Goal: Information Seeking & Learning: Learn about a topic

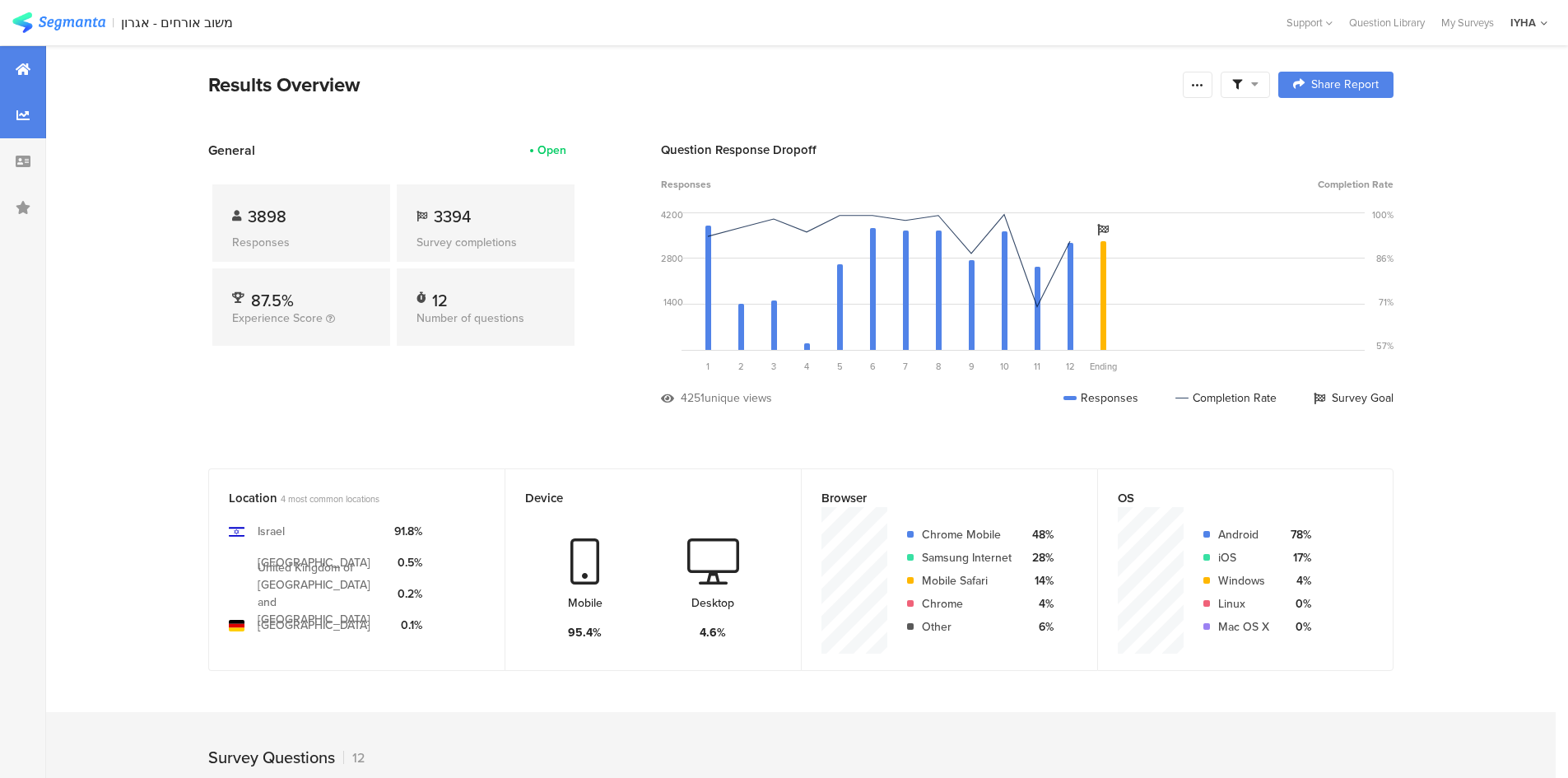
click at [39, 115] on div at bounding box center [22, 115] width 46 height 46
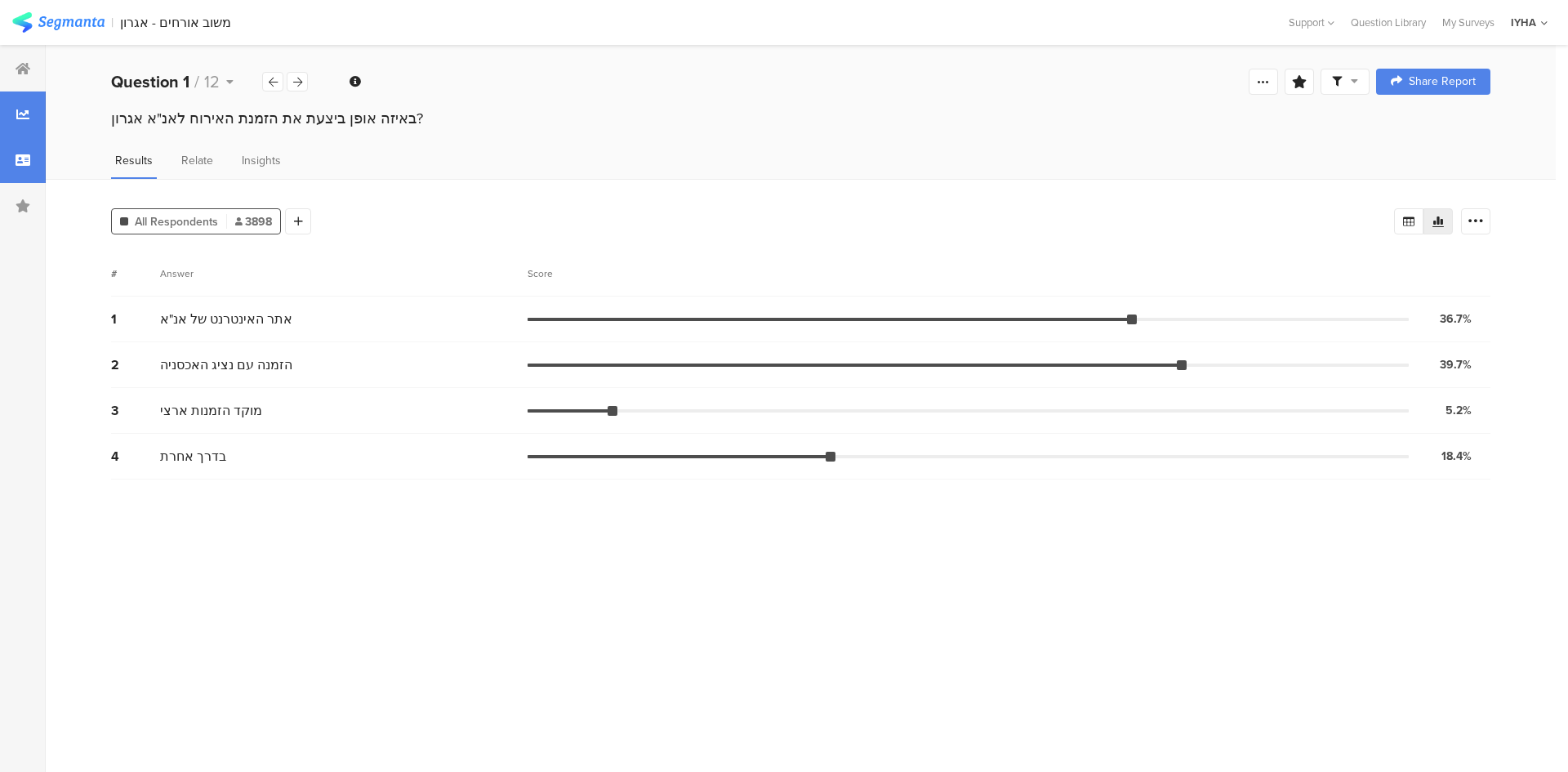
click at [24, 141] on div at bounding box center [22, 159] width 45 height 45
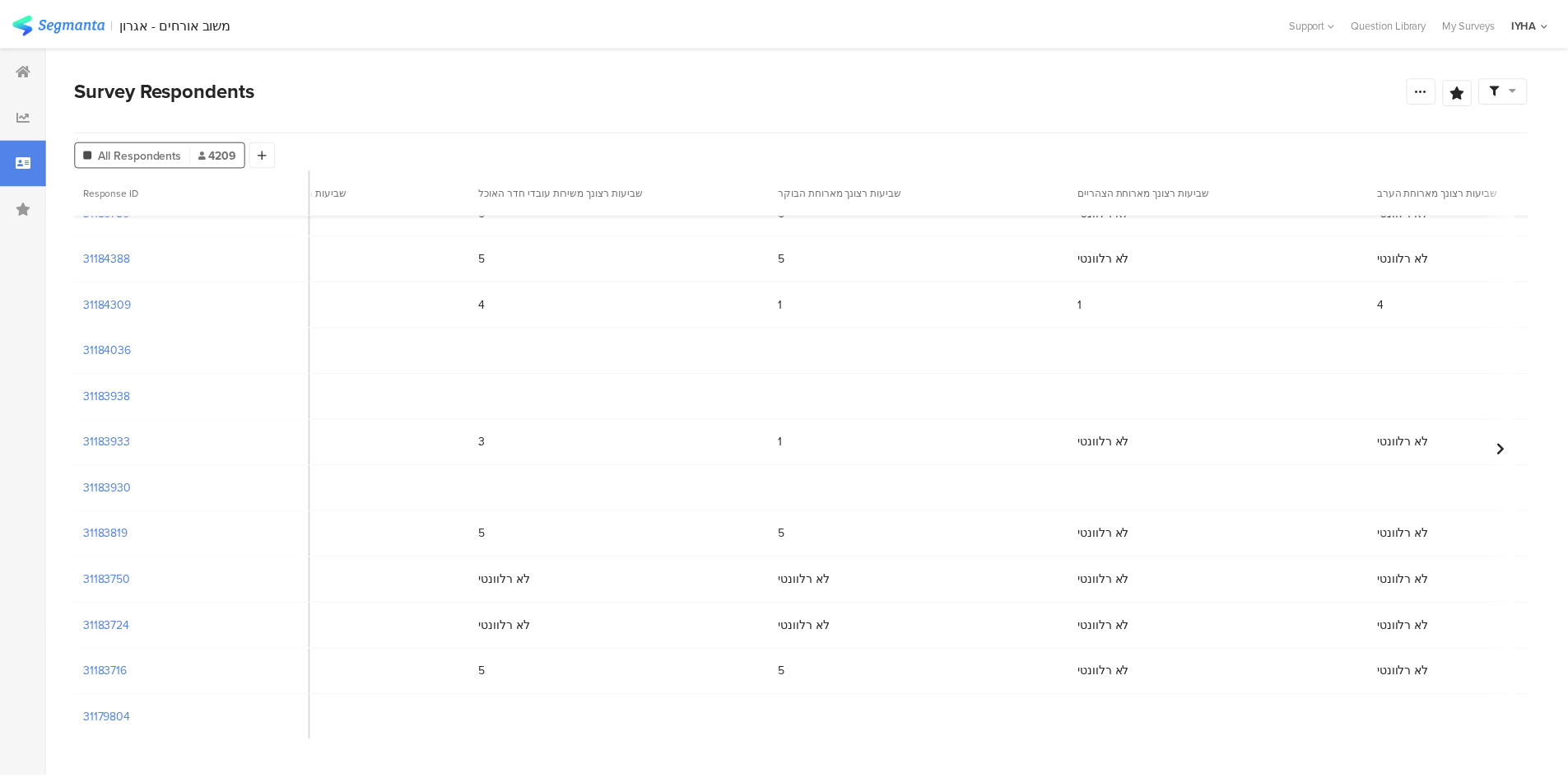
scroll to position [535, 2448]
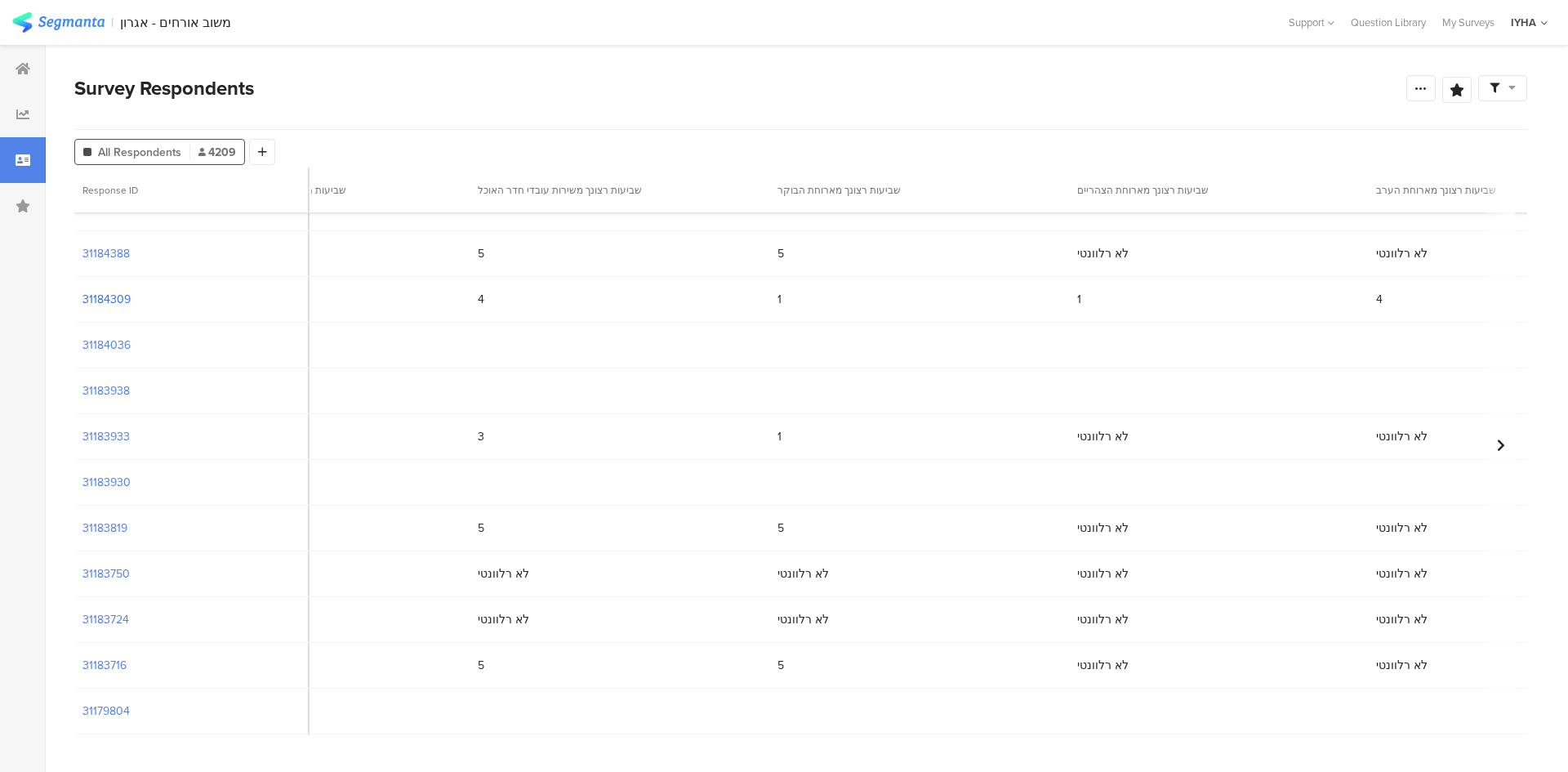
click at [109, 297] on section "31184309" at bounding box center [106, 299] width 48 height 17
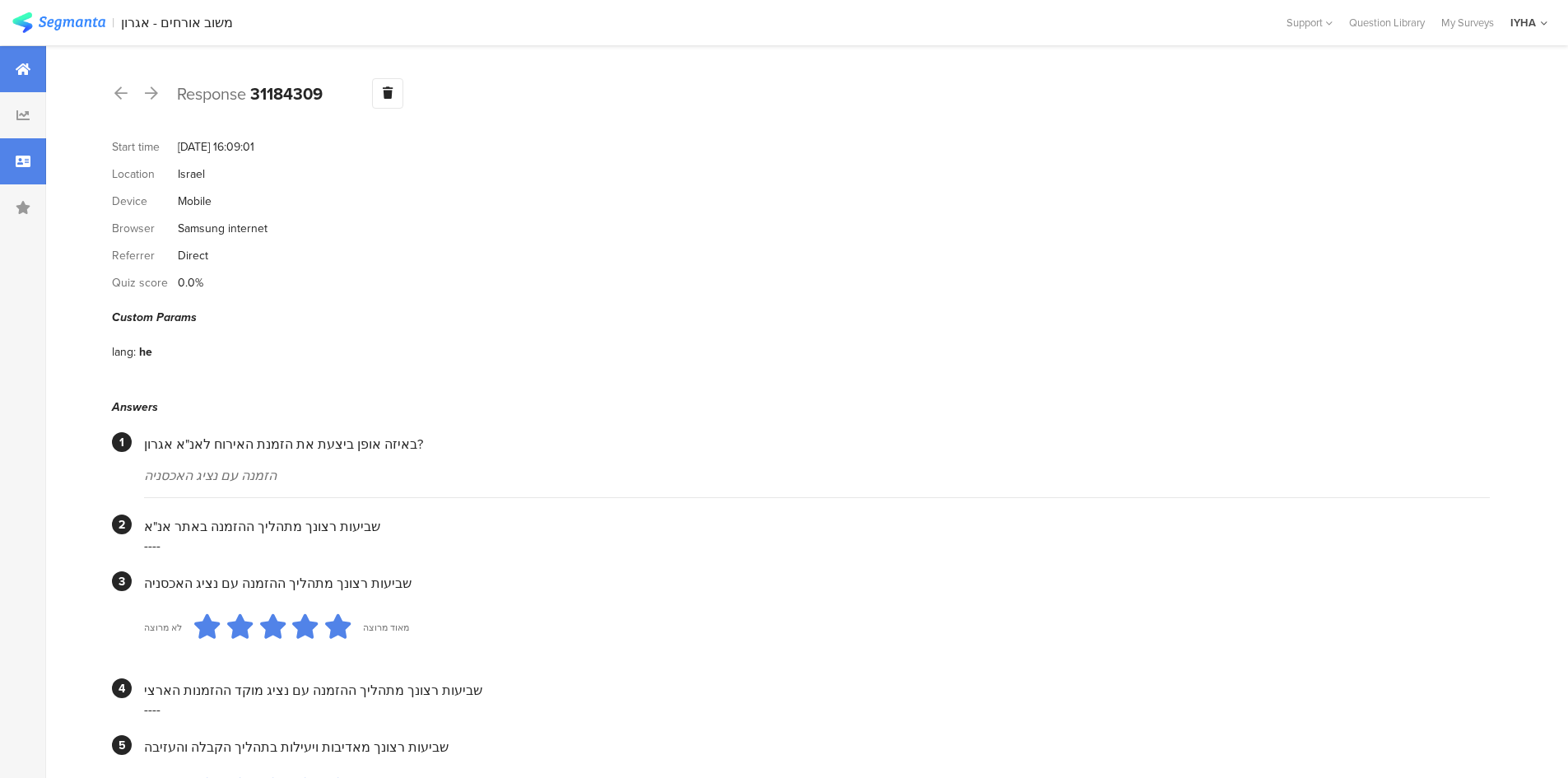
click at [26, 60] on div at bounding box center [22, 68] width 46 height 46
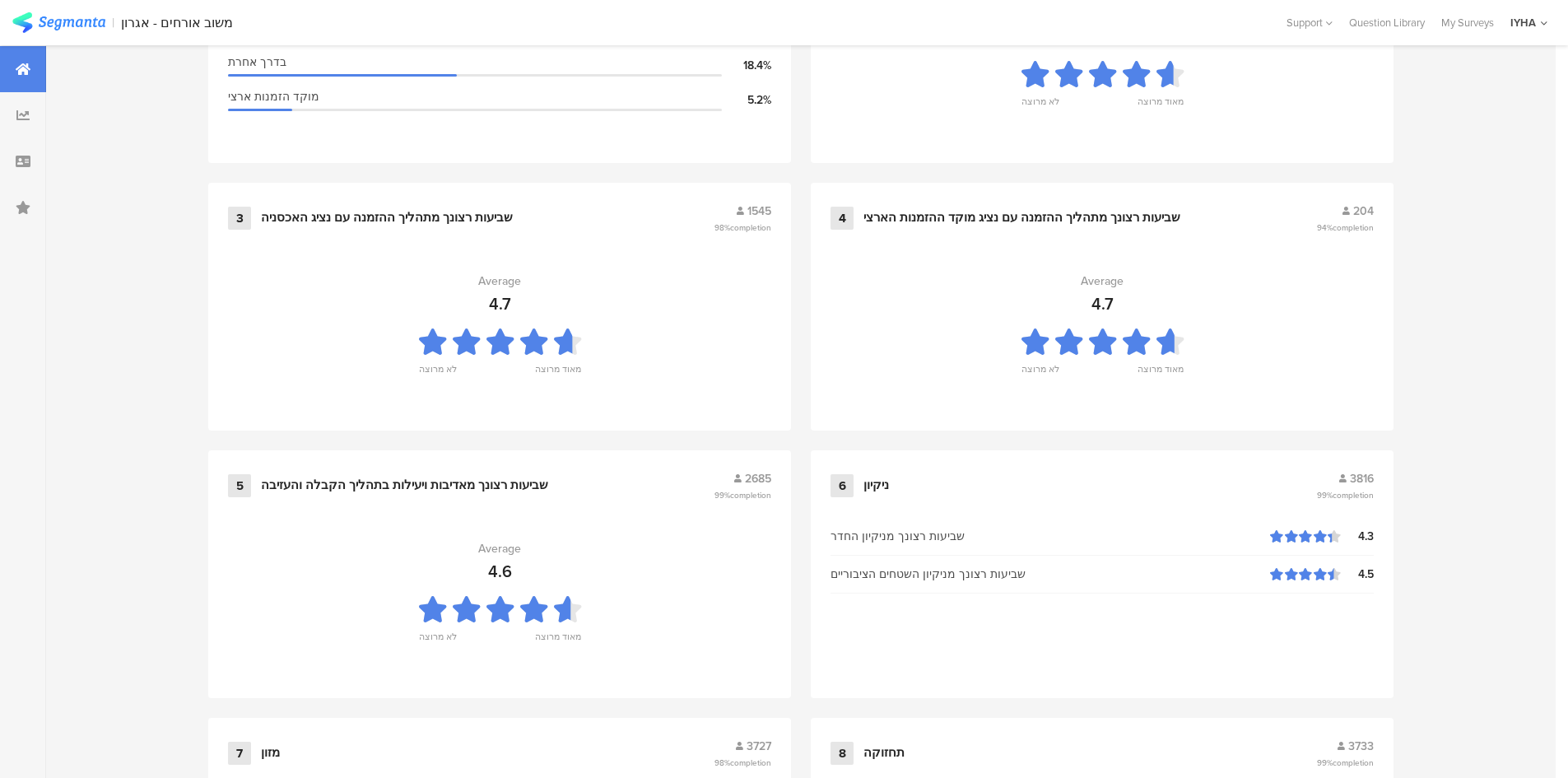
scroll to position [875, 0]
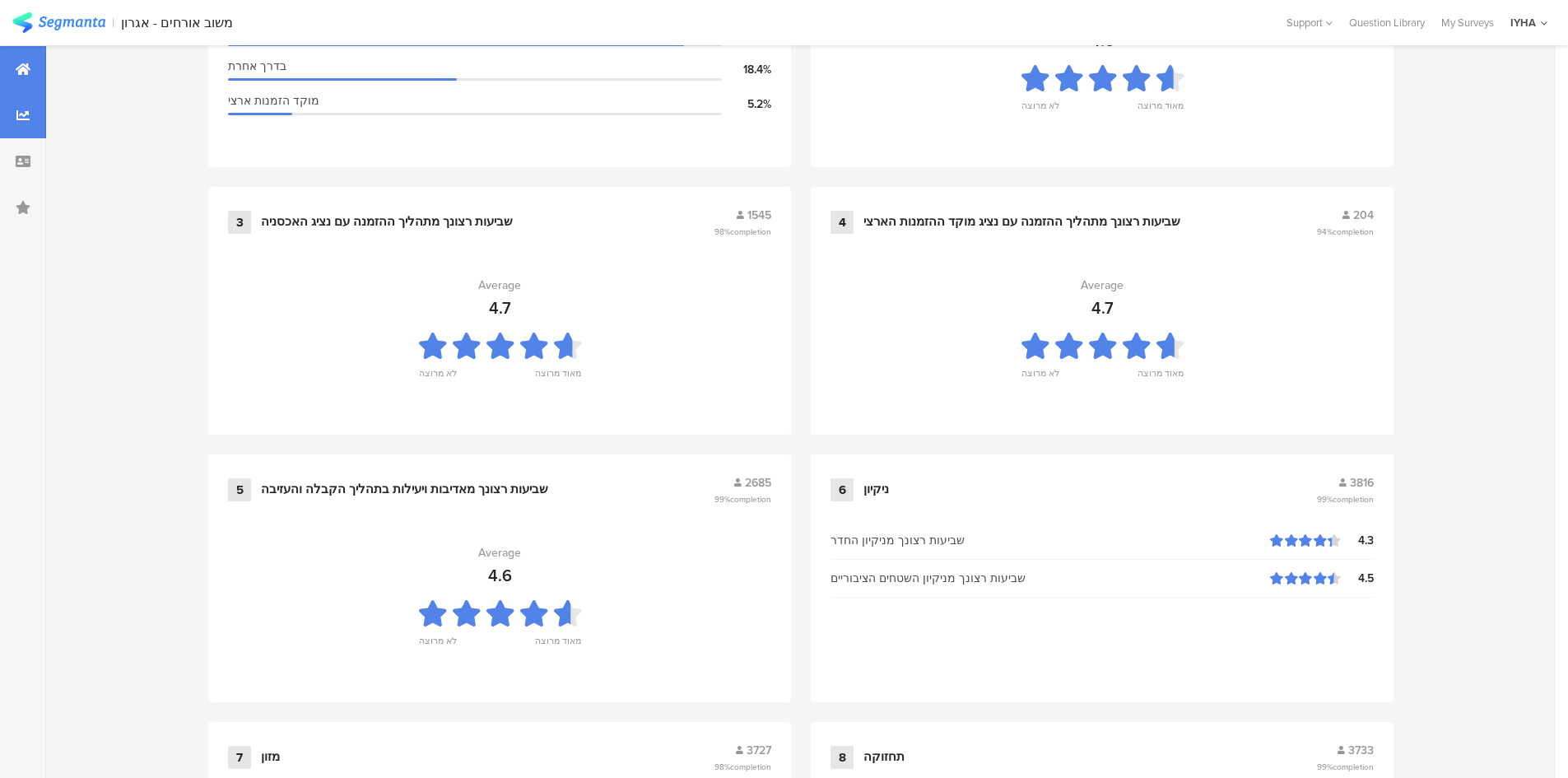
click at [20, 118] on icon at bounding box center [23, 116] width 14 height 14
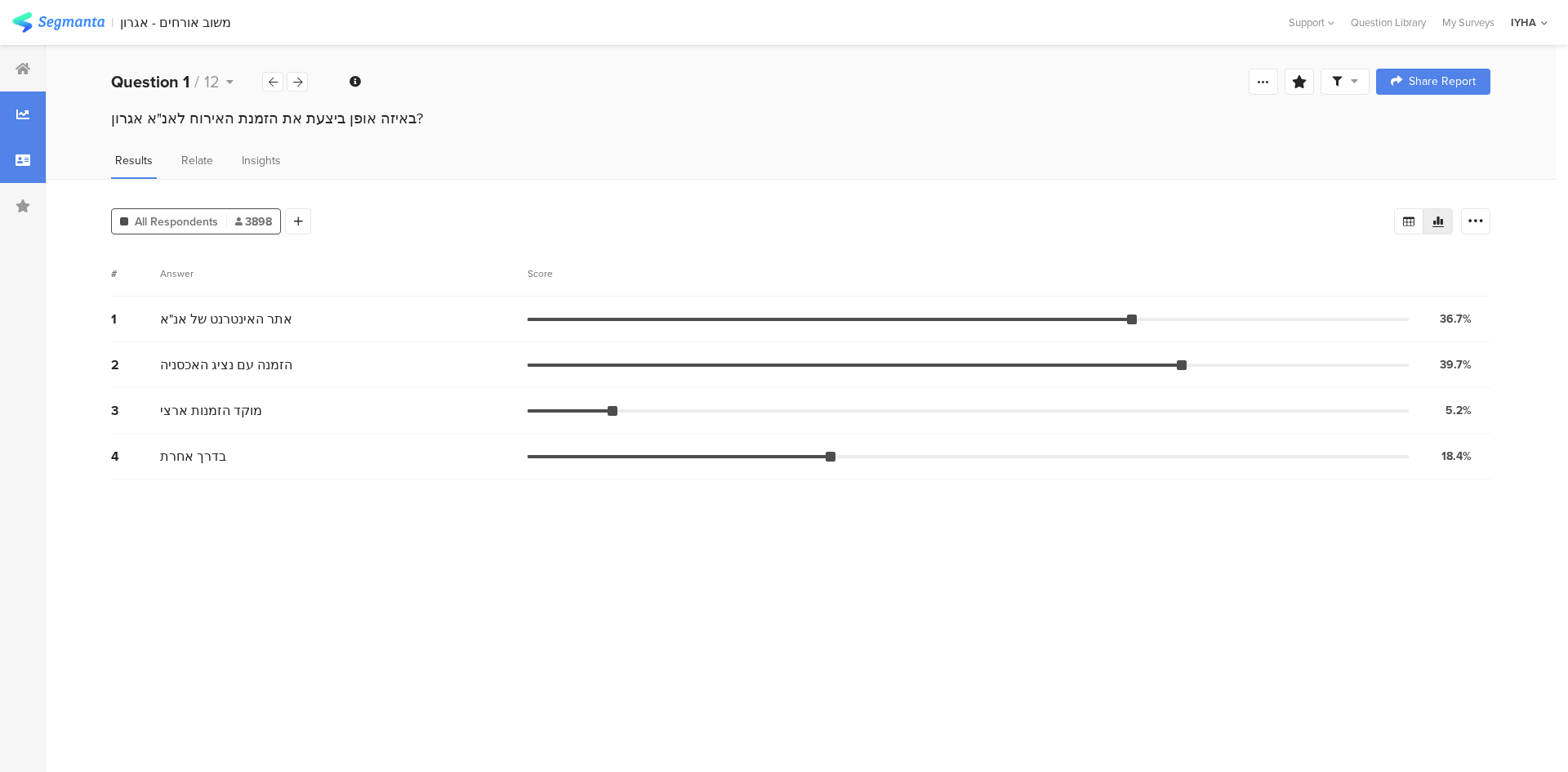
click at [20, 150] on div at bounding box center [22, 159] width 45 height 45
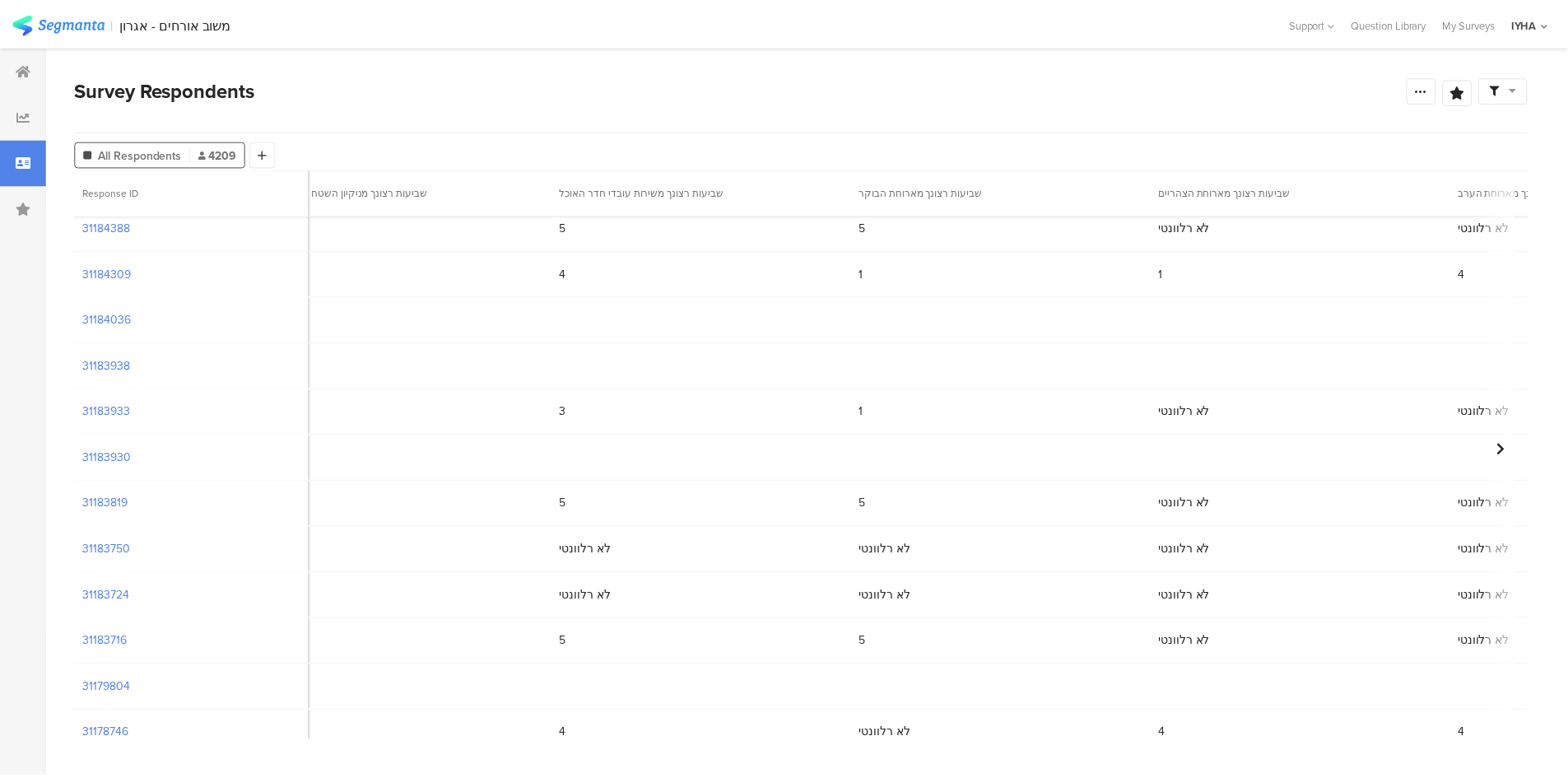
scroll to position [576, 2367]
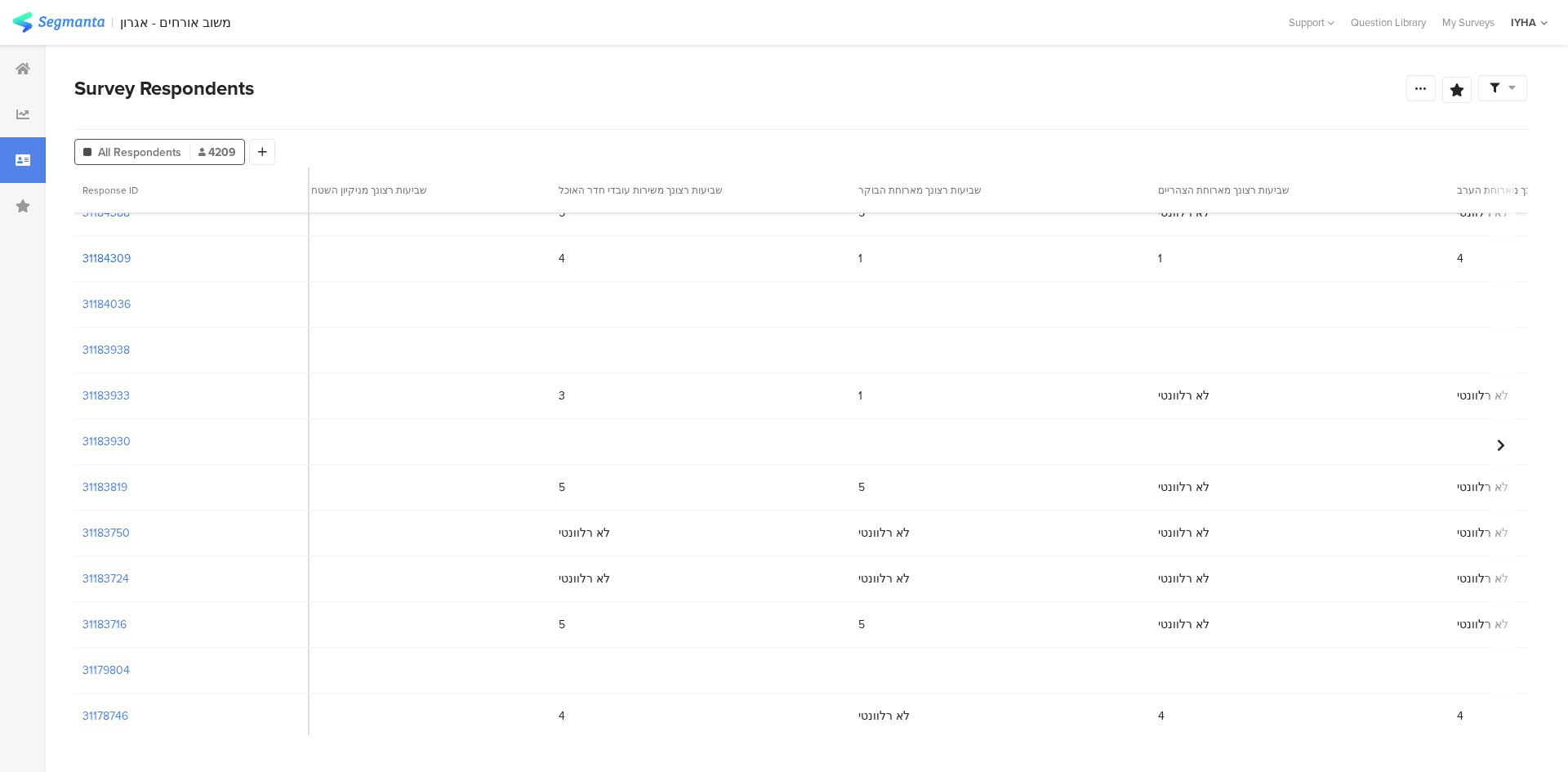
click at [104, 258] on section "31184309" at bounding box center [106, 259] width 48 height 17
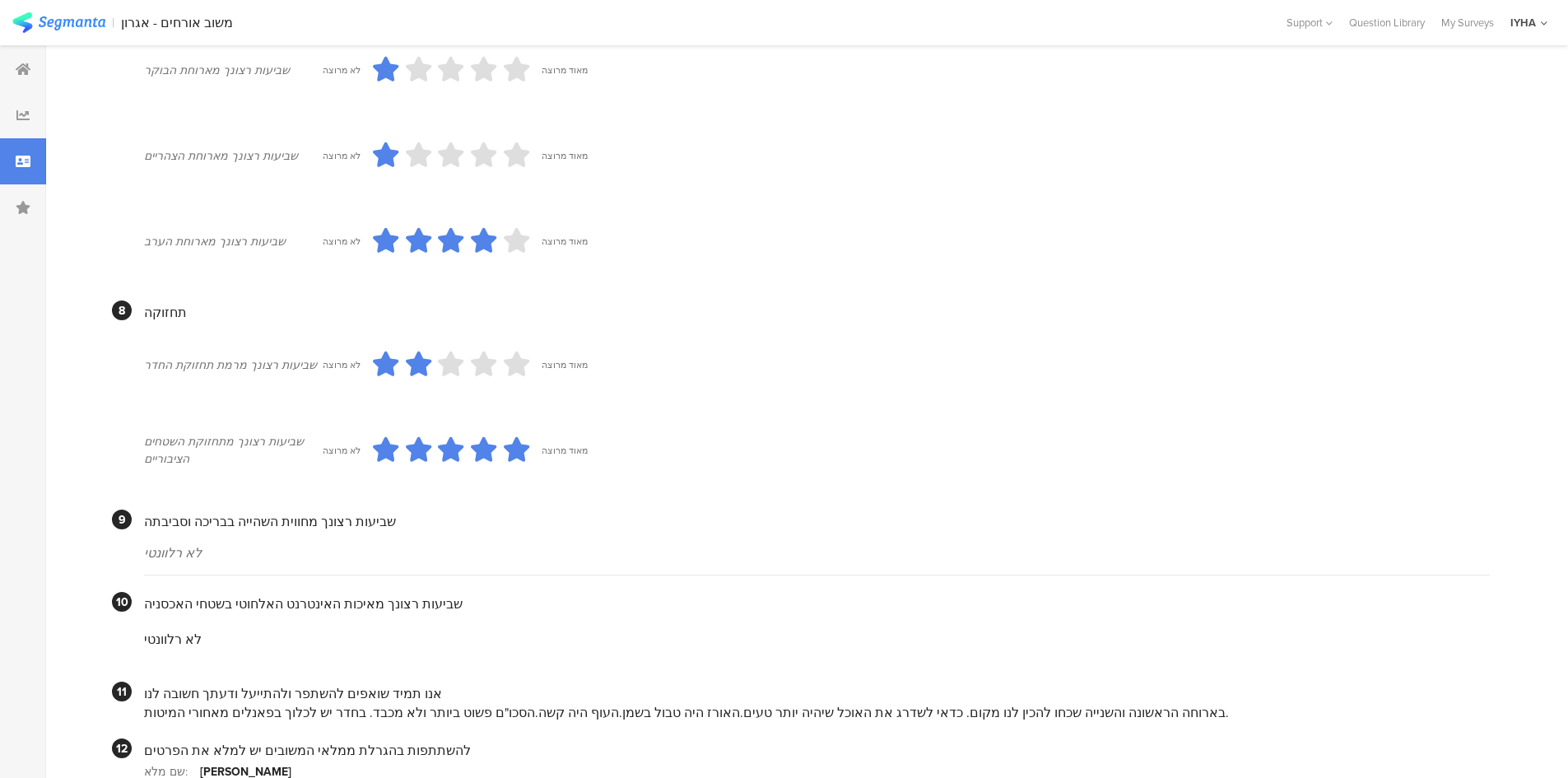
scroll to position [1331, 0]
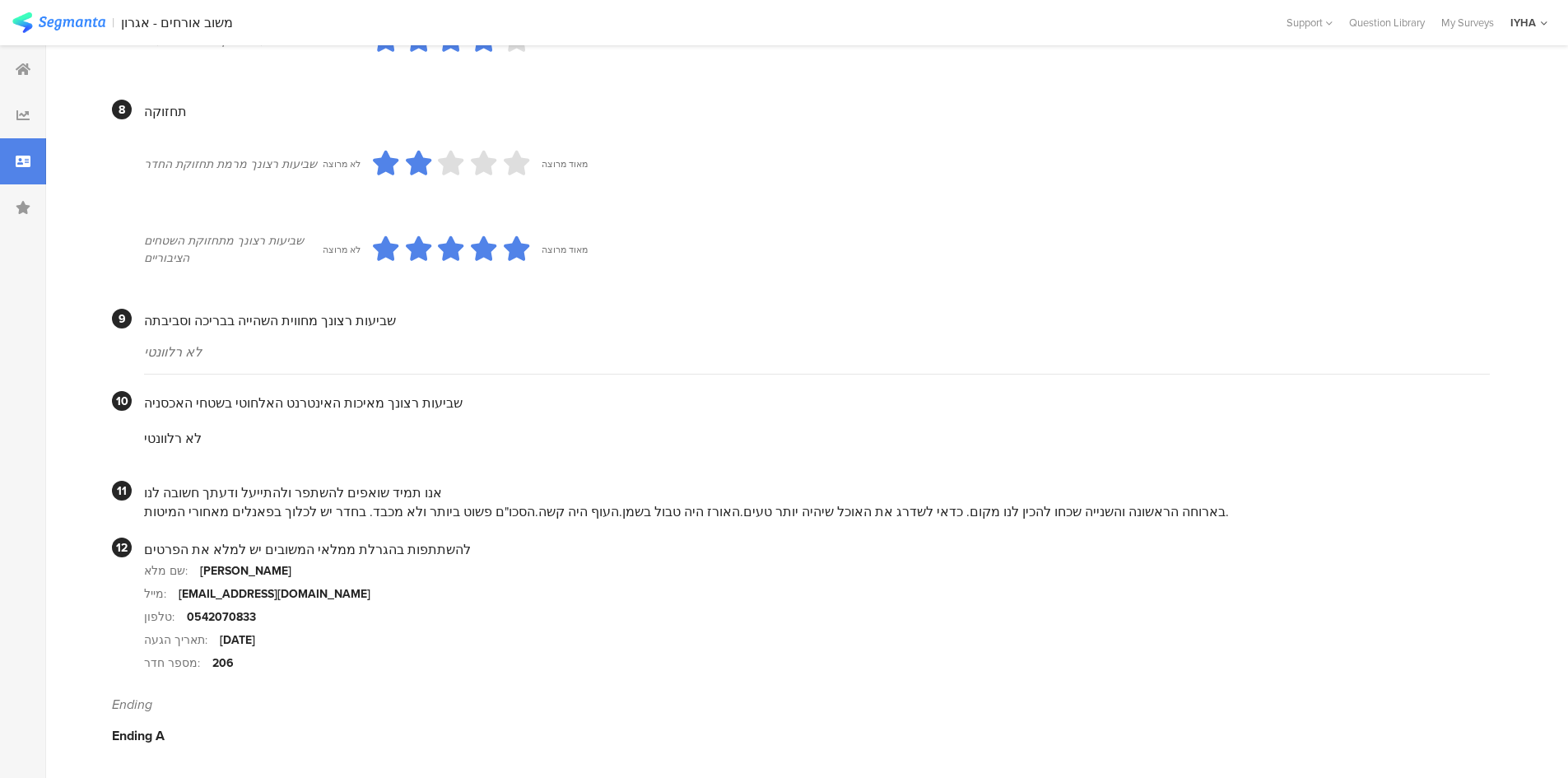
click at [1490, 596] on section "מייל: [EMAIL_ADDRESS][DOMAIN_NAME]" at bounding box center [817, 593] width 1346 height 23
drag, startPoint x: 1199, startPoint y: 457, endPoint x: 1106, endPoint y: 610, distance: 179.0
click at [932, 397] on div "שביעות רצונך מאיכות האינטרנט האלחוטי בשטחי האכסניה" at bounding box center [817, 403] width 1346 height 18
click at [18, 59] on div at bounding box center [22, 68] width 46 height 46
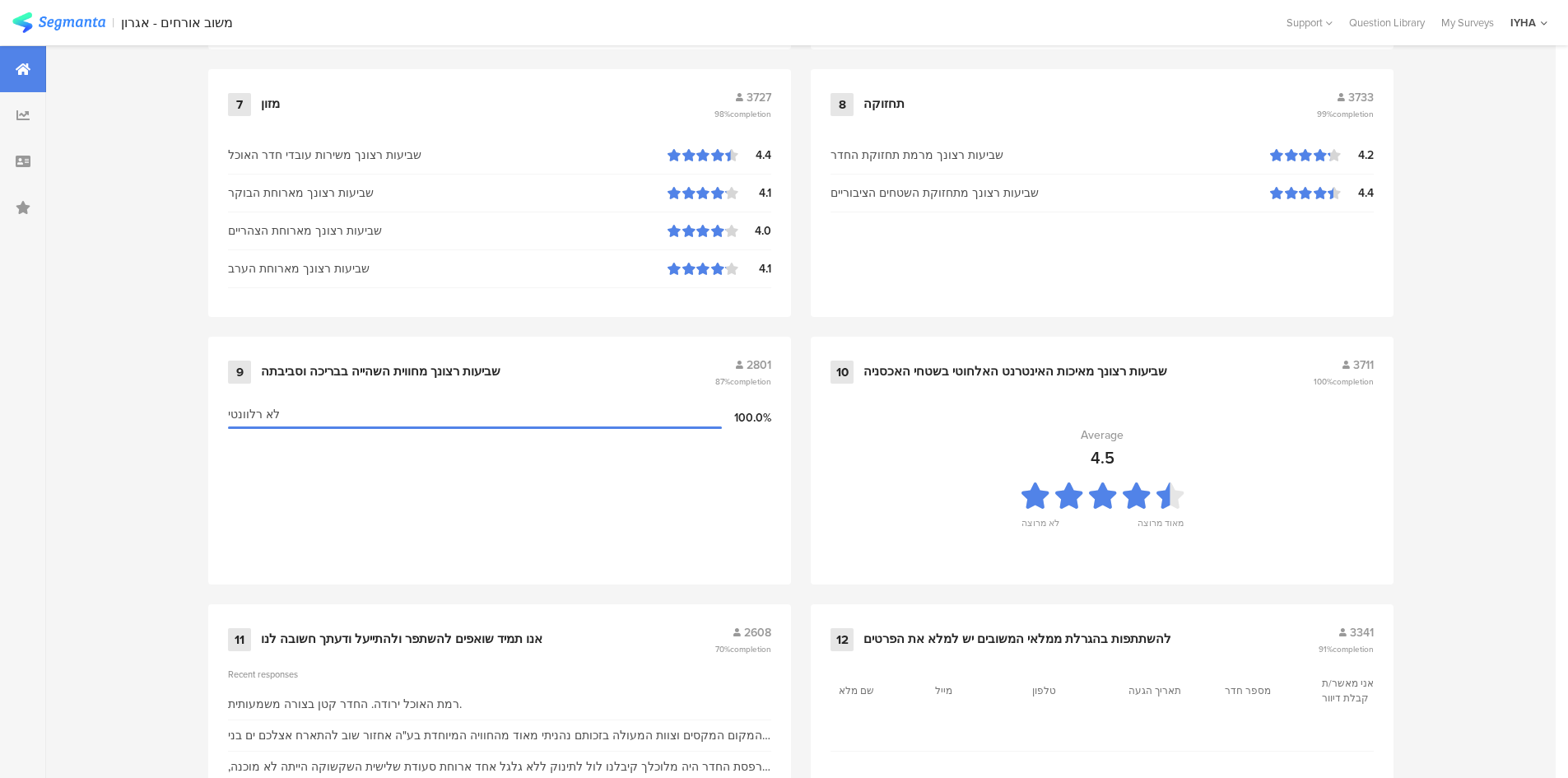
scroll to position [1636, 0]
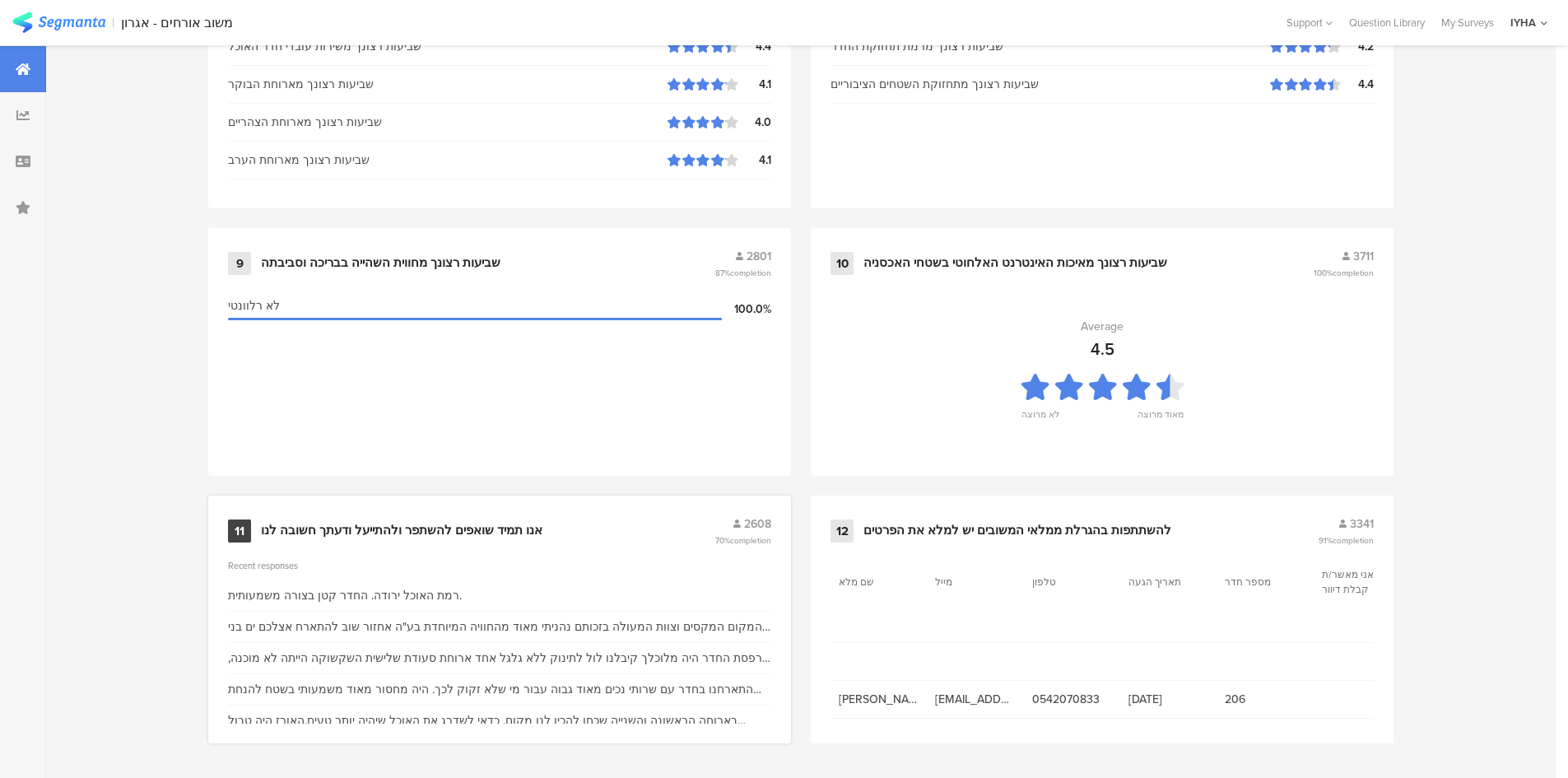
click at [440, 529] on div "אנו תמיד שואפים להשתפר ולהתייעל ודעתך חשובה לנו" at bounding box center [401, 530] width 281 height 17
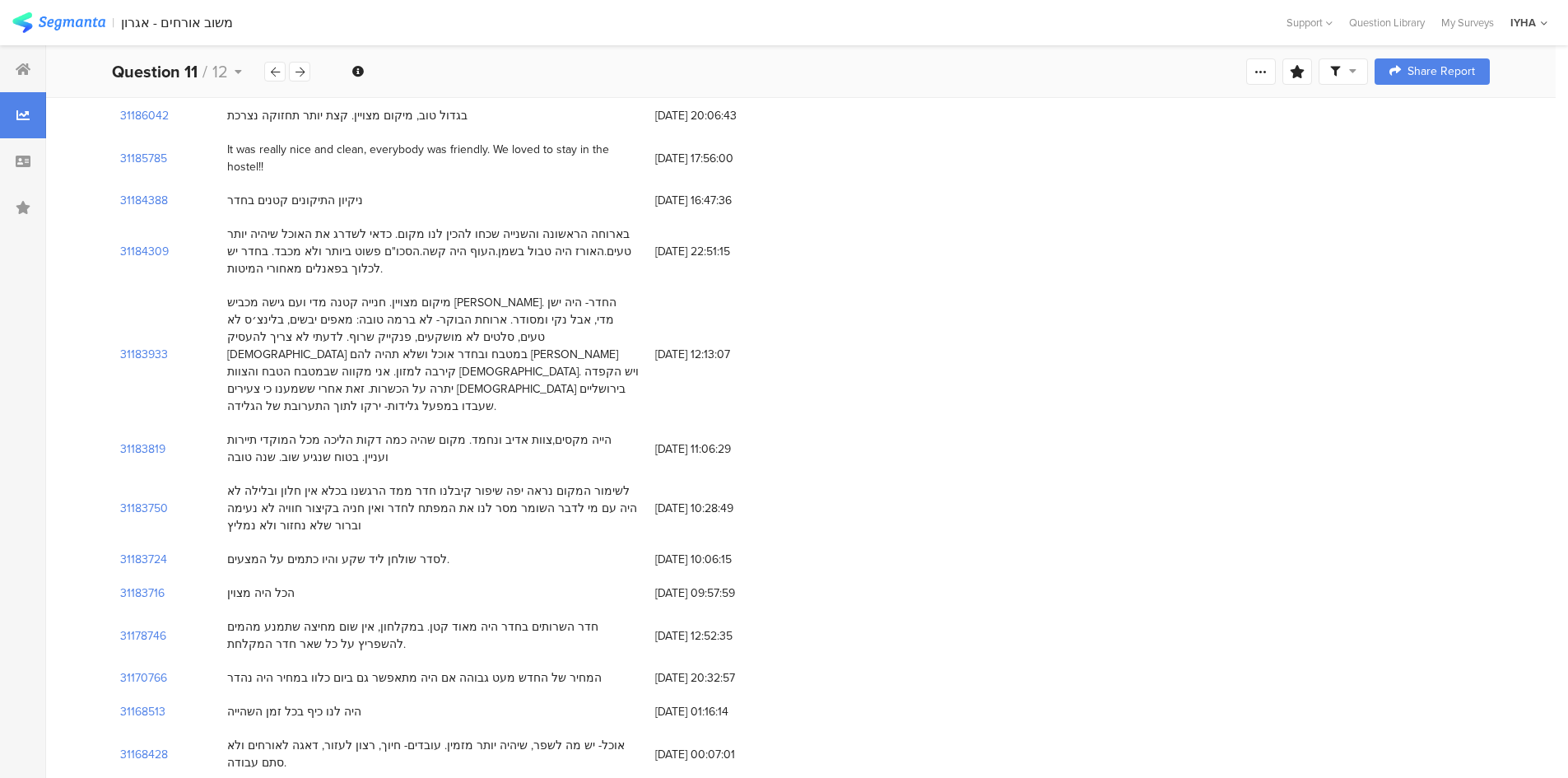
scroll to position [576, 0]
